Goal: Transaction & Acquisition: Purchase product/service

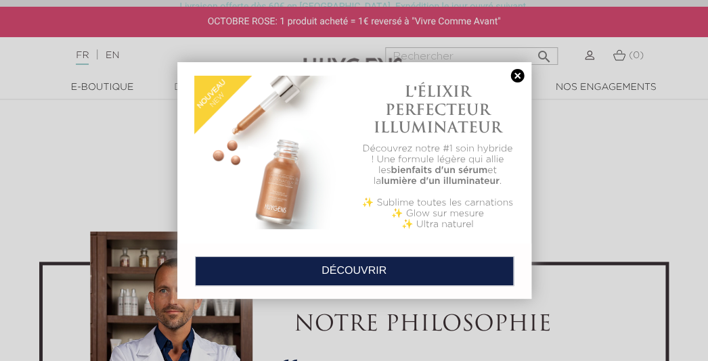
scroll to position [3209, 0]
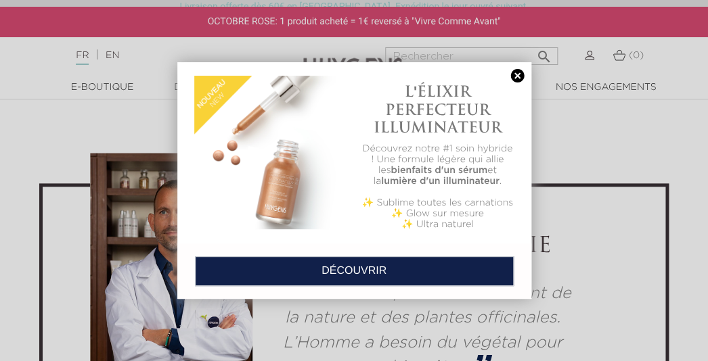
click at [517, 80] on link at bounding box center [517, 76] width 19 height 14
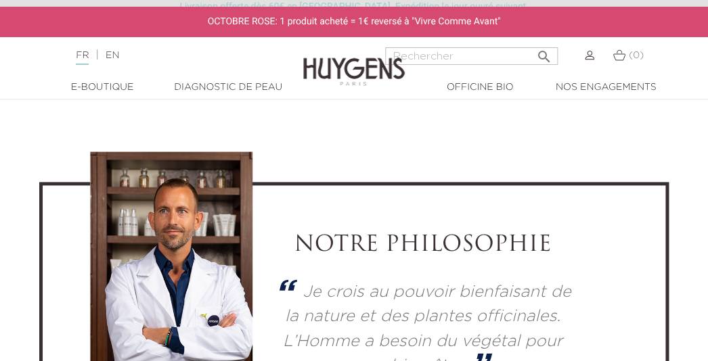
scroll to position [3138, 0]
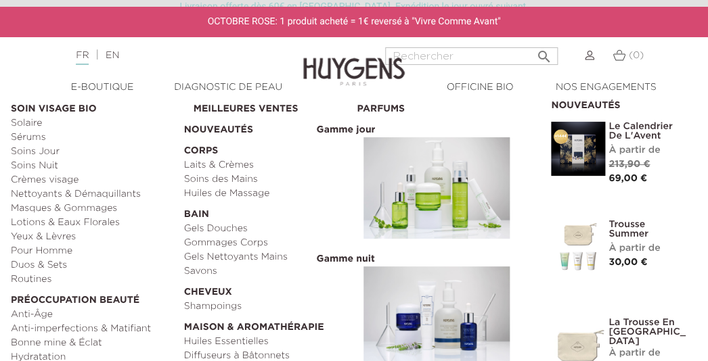
click at [116, 87] on link "  E-Boutique" at bounding box center [102, 88] width 126 height 14
click at [77, 348] on link "Bonne mine & Éclat" at bounding box center [93, 343] width 164 height 14
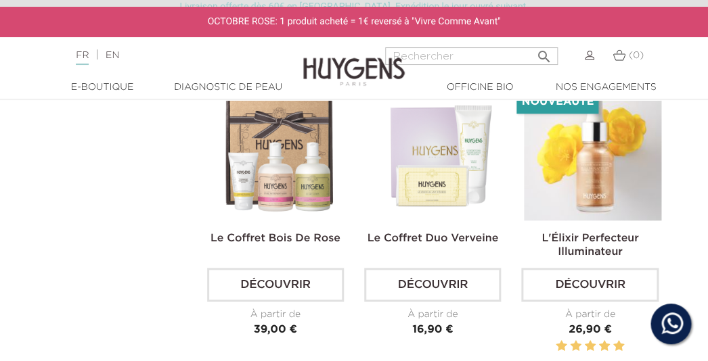
scroll to position [1711, 0]
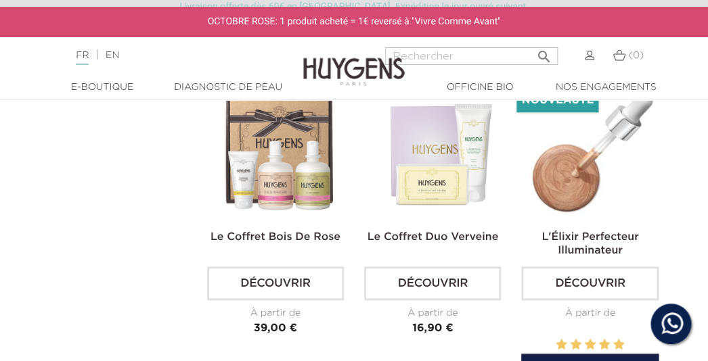
click at [580, 172] on img at bounding box center [592, 151] width 137 height 137
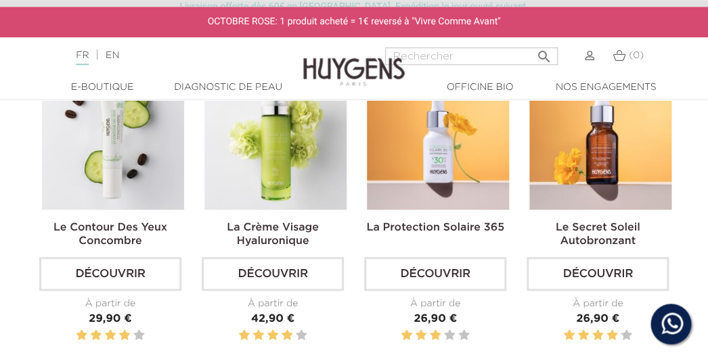
scroll to position [1640, 0]
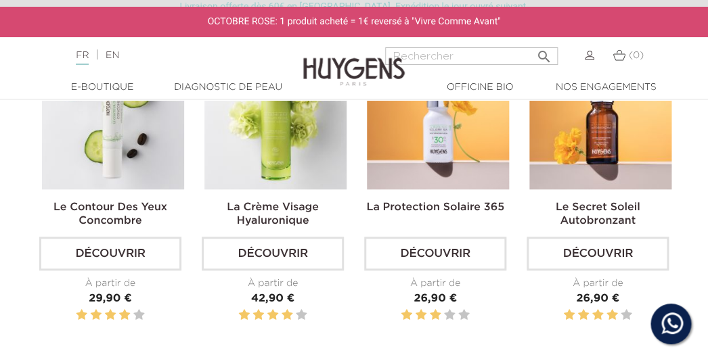
click at [606, 208] on link "Le Secret Soleil Autobronzant" at bounding box center [598, 214] width 85 height 24
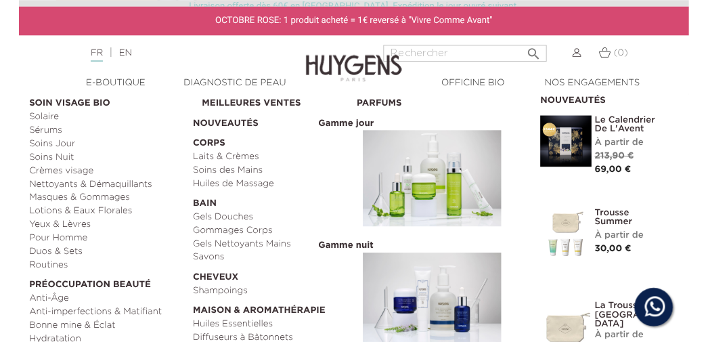
scroll to position [214, 0]
